Goal: Task Accomplishment & Management: Use online tool/utility

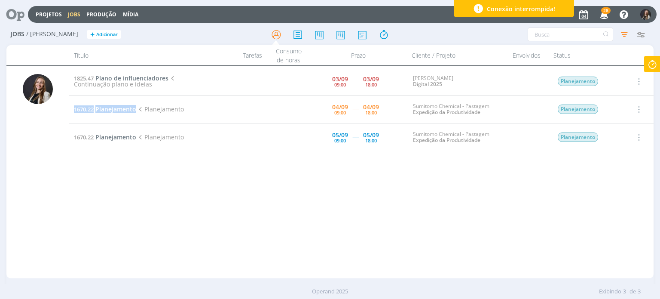
drag, startPoint x: 72, startPoint y: 108, endPoint x: 136, endPoint y: 109, distance: 64.0
click at [136, 109] on td "1670.22 Planejamento Planejamento" at bounding box center [139, 109] width 140 height 28
copy link "1670.22 Planejamento"
click at [650, 61] on icon at bounding box center [651, 64] width 15 height 17
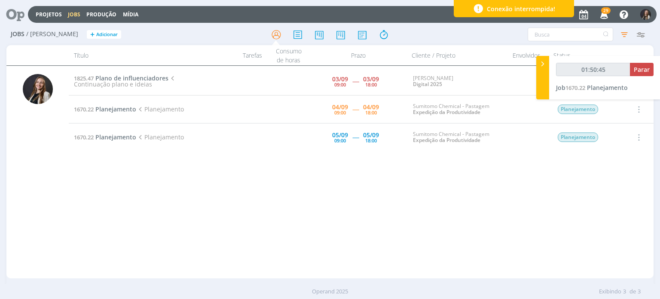
type input "01:50:46"
click at [644, 70] on span "Parar" at bounding box center [642, 69] width 16 height 8
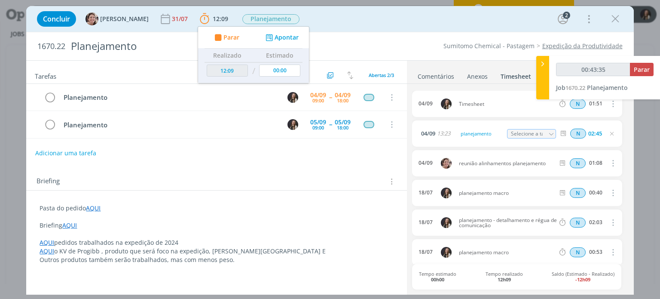
type input "00:44:35"
